Goal: Check status: Check status

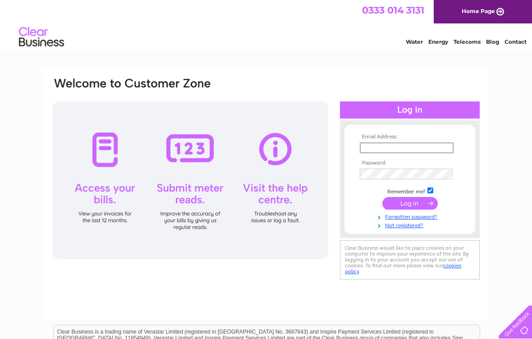
type input "susie@crailgallery.com"
click at [410, 204] on input "submit" at bounding box center [411, 203] width 56 height 13
click at [414, 199] on input "submit" at bounding box center [411, 202] width 56 height 13
click at [409, 205] on input "submit" at bounding box center [411, 202] width 56 height 13
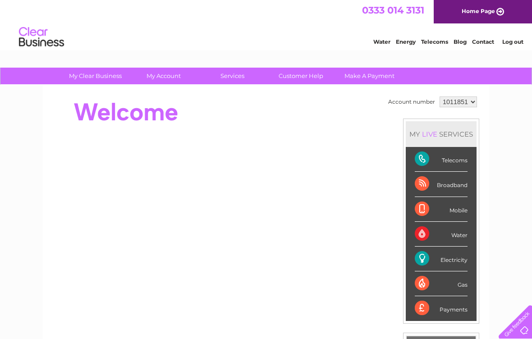
click at [428, 256] on div "Electricity" at bounding box center [441, 259] width 53 height 25
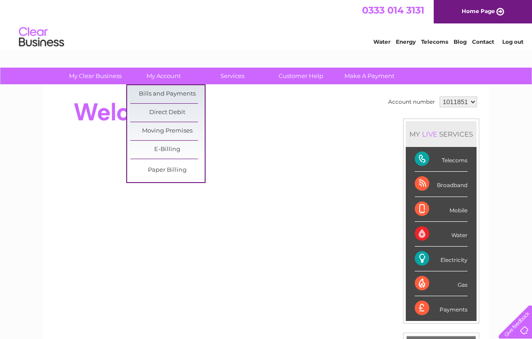
click at [186, 94] on link "Bills and Payments" at bounding box center [167, 94] width 74 height 18
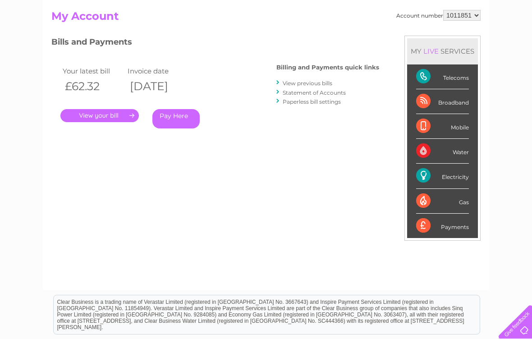
scroll to position [89, 0]
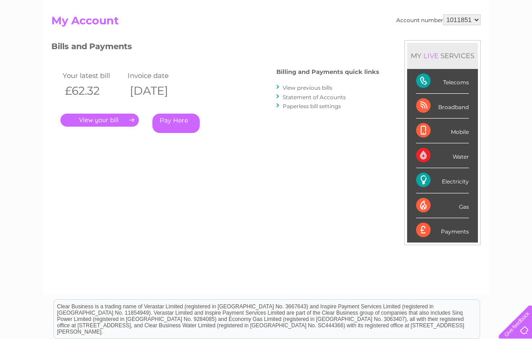
click at [106, 119] on link "." at bounding box center [99, 120] width 79 height 13
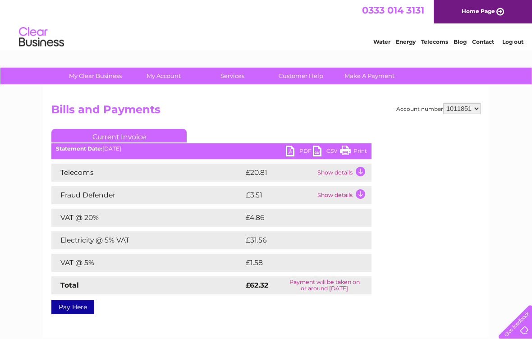
click at [512, 45] on link "Log out" at bounding box center [513, 41] width 21 height 7
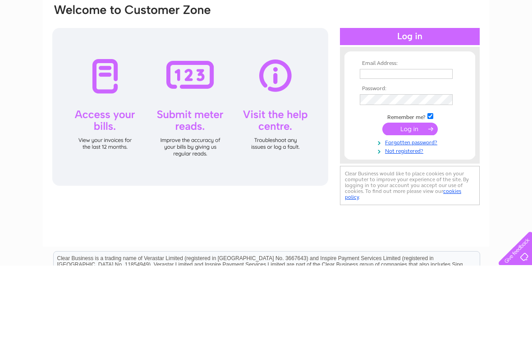
scroll to position [74, 0]
